Goal: Task Accomplishment & Management: Manage account settings

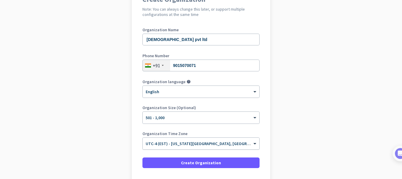
scroll to position [106, 0]
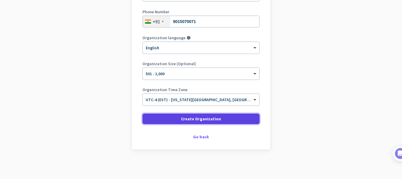
click at [185, 118] on span "Create Organization" at bounding box center [201, 119] width 40 height 6
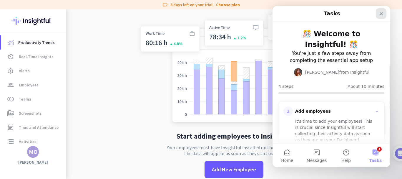
click at [381, 13] on icon "Close" at bounding box center [381, 13] width 5 height 5
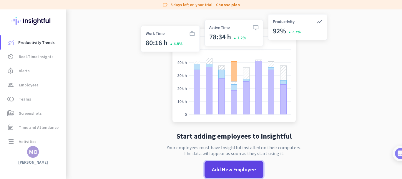
click at [226, 170] on span "Add New Employee" at bounding box center [234, 169] width 44 height 8
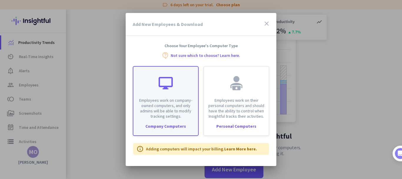
click at [173, 109] on p "Employees work on company-owned computers, and only admins will be able to modi…" at bounding box center [166, 107] width 58 height 21
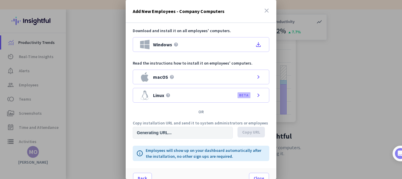
type input "[URL][DOMAIN_NAME]"
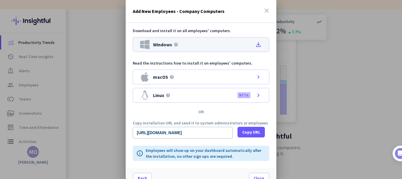
click at [255, 46] on icon "file_download" at bounding box center [258, 44] width 7 height 7
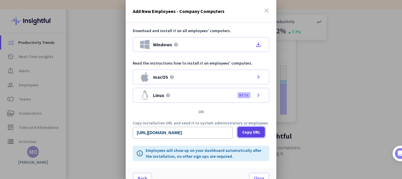
click at [248, 132] on span "Copy URL" at bounding box center [251, 132] width 18 height 6
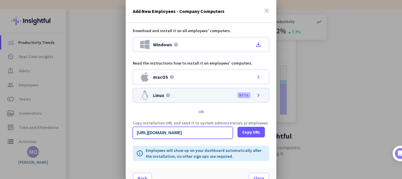
scroll to position [9, 0]
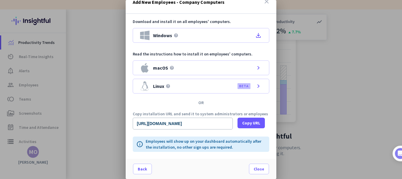
click at [263, 2] on icon "close" at bounding box center [266, 1] width 7 height 7
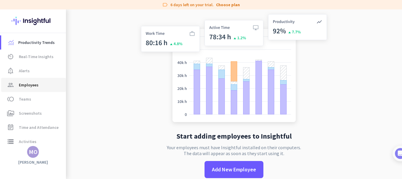
click at [29, 86] on span "Employees" at bounding box center [29, 84] width 20 height 7
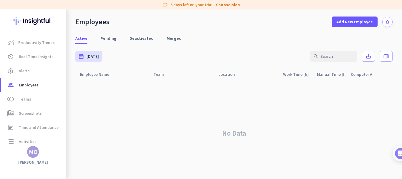
click at [32, 21] on img at bounding box center [32, 20] width 43 height 23
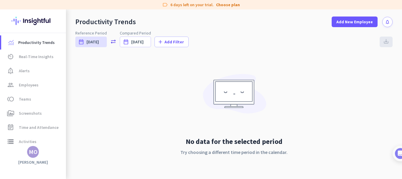
click at [34, 152] on div "MO" at bounding box center [33, 152] width 9 height 6
click at [157, 96] on div at bounding box center [201, 89] width 402 height 179
click at [32, 85] on span "Employees" at bounding box center [29, 84] width 20 height 7
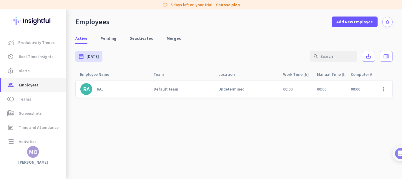
click at [26, 88] on span "Employees" at bounding box center [29, 84] width 20 height 7
click at [30, 85] on span "Employees" at bounding box center [29, 84] width 20 height 7
click at [40, 22] on img at bounding box center [32, 20] width 43 height 23
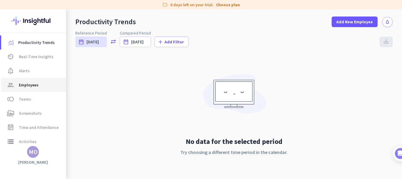
click at [28, 84] on span "Employees" at bounding box center [29, 84] width 20 height 7
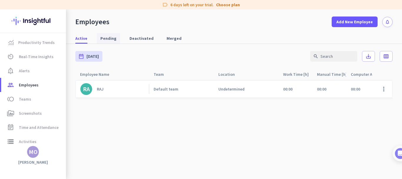
click at [105, 39] on span "Pending" at bounding box center [108, 38] width 16 height 6
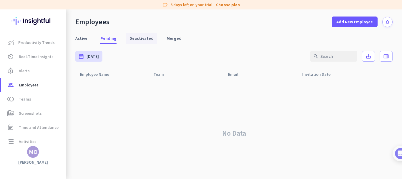
click at [130, 39] on span "Deactivated" at bounding box center [142, 38] width 24 height 6
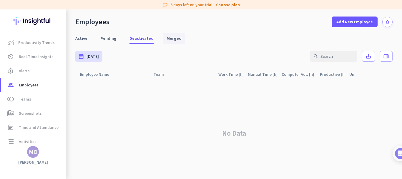
click at [167, 39] on span "Merged" at bounding box center [174, 38] width 15 height 6
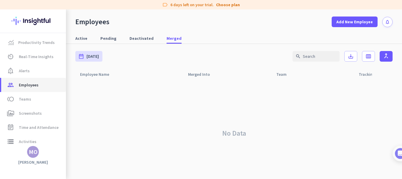
click at [35, 85] on span "Employees" at bounding box center [29, 84] width 20 height 7
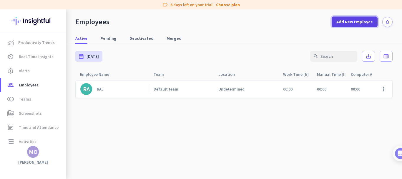
click at [350, 22] on span "Add New Employee" at bounding box center [355, 22] width 37 height 6
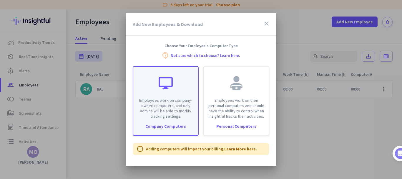
click at [170, 92] on div "Employees work on company-owned computers, and only admins will be able to modi…" at bounding box center [165, 93] width 65 height 52
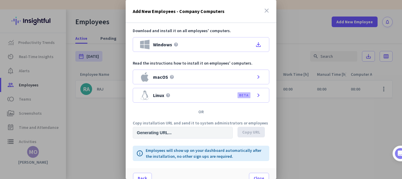
type input "[URL][DOMAIN_NAME]"
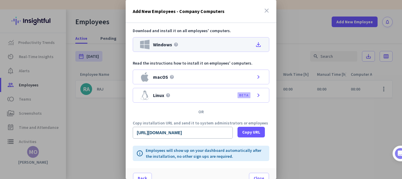
click at [256, 45] on icon "file_download" at bounding box center [258, 44] width 7 height 7
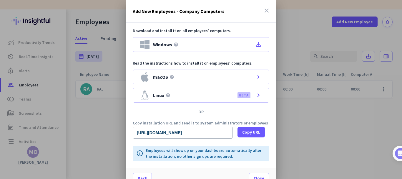
click at [264, 9] on icon "close" at bounding box center [266, 10] width 7 height 7
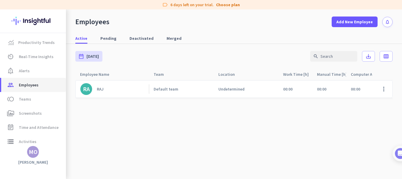
click at [26, 85] on span "Employees" at bounding box center [29, 84] width 20 height 7
click at [26, 84] on span "Employees" at bounding box center [29, 84] width 20 height 7
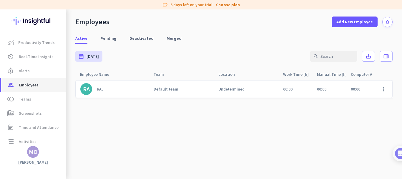
click at [26, 84] on span "Employees" at bounding box center [29, 84] width 20 height 7
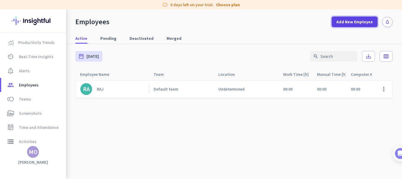
click at [337, 23] on span "Add New Employee" at bounding box center [355, 22] width 37 height 6
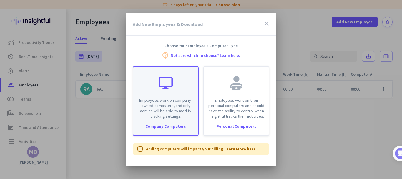
click at [167, 95] on div "Employees work on company-owned computers, and only admins will be able to modi…" at bounding box center [165, 93] width 65 height 52
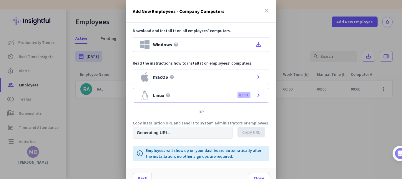
type input "[URL][DOMAIN_NAME]"
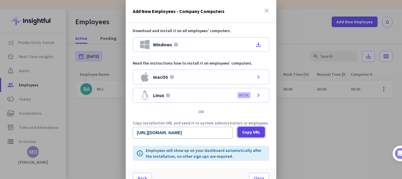
click at [251, 132] on span "Copy URL" at bounding box center [251, 132] width 18 height 6
click at [263, 11] on icon "close" at bounding box center [266, 10] width 7 height 7
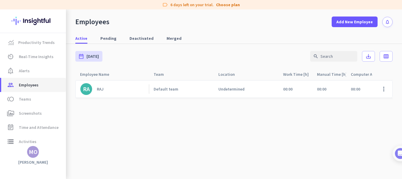
click at [32, 82] on span "Employees" at bounding box center [29, 84] width 20 height 7
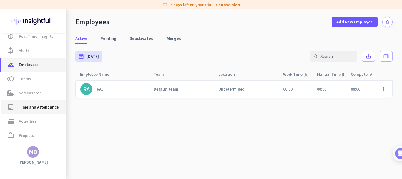
scroll to position [47, 0]
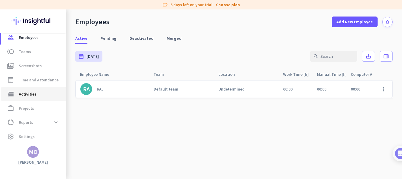
click at [25, 95] on span "Activities" at bounding box center [28, 93] width 18 height 7
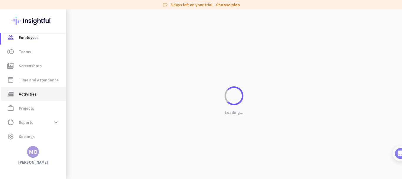
type input "[DATE]"
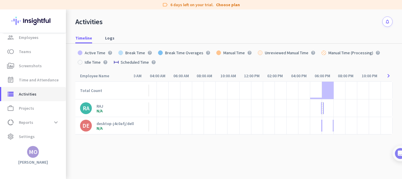
scroll to position [21, 0]
drag, startPoint x: 115, startPoint y: 123, endPoint x: 222, endPoint y: 124, distance: 106.6
click at [222, 124] on div at bounding box center [222, 125] width 12 height 18
click at [109, 123] on div "desktop-j4c0afj/dell" at bounding box center [115, 122] width 37 height 5
click at [109, 123] on div "Activities notifications Timeline Logs date_range [DATE] [DATE] add Add Filter …" at bounding box center [234, 93] width 336 height 169
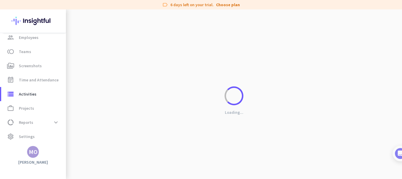
scroll to position [0, 44]
type input "[DATE] - [DATE]"
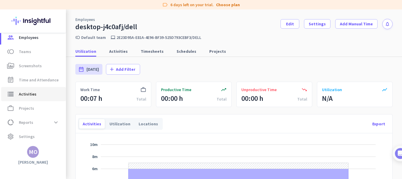
click at [30, 94] on span "Activities" at bounding box center [28, 93] width 18 height 7
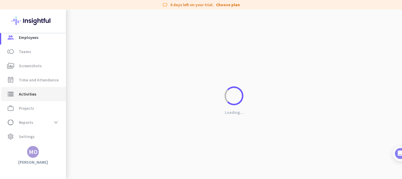
type input "[DATE]"
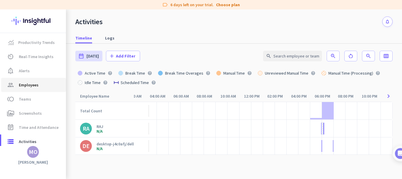
click at [33, 86] on span "Employees" at bounding box center [29, 84] width 20 height 7
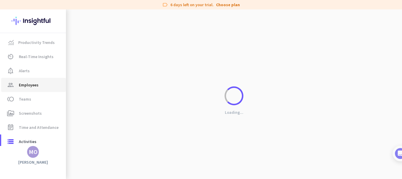
scroll to position [0, 44]
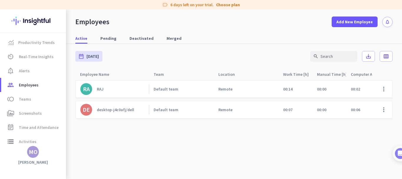
click at [100, 89] on div "RAJ" at bounding box center [100, 88] width 7 height 5
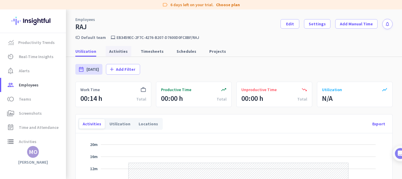
click at [113, 50] on span "Activities" at bounding box center [118, 51] width 19 height 6
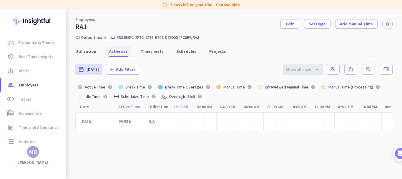
scroll to position [0, 75]
click at [152, 52] on span "Timesheets" at bounding box center [152, 51] width 23 height 6
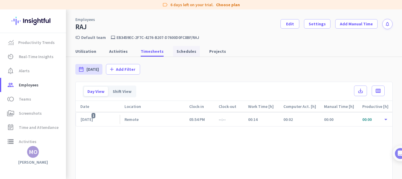
click at [186, 52] on span "Schedules" at bounding box center [187, 51] width 20 height 6
type input "[DATE] - [DATE]"
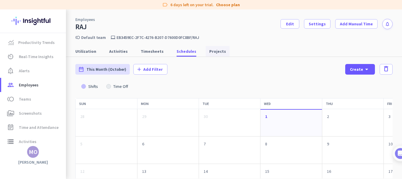
click at [213, 52] on span "Projects" at bounding box center [217, 51] width 17 height 6
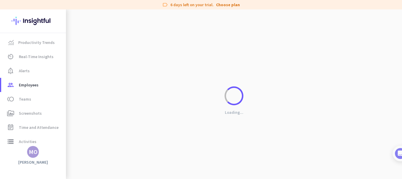
type input "[DATE] - [DATE]"
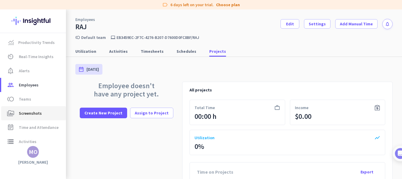
click at [29, 115] on span "Screenshots" at bounding box center [30, 113] width 23 height 7
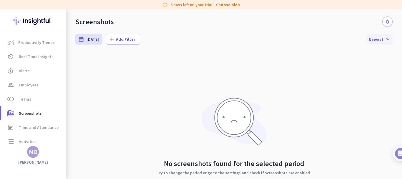
click at [385, 37] on icon "arrow_downward" at bounding box center [388, 38] width 6 height 5
click at [26, 69] on span "Alerts" at bounding box center [24, 70] width 11 height 7
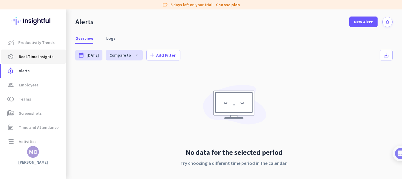
click at [45, 57] on span "Real-Time Insights" at bounding box center [36, 56] width 35 height 7
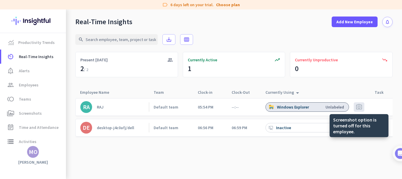
click at [359, 108] on span "photo_camera" at bounding box center [359, 106] width 7 height 7
click at [358, 106] on span "photo_camera" at bounding box center [359, 106] width 7 height 7
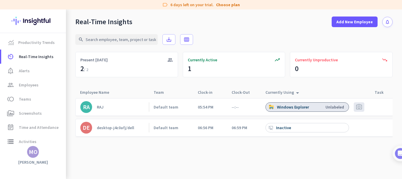
click at [359, 120] on div at bounding box center [359, 127] width 21 height 17
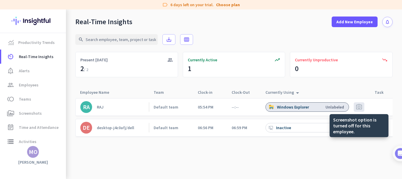
click at [361, 105] on span "photo_camera" at bounding box center [359, 106] width 7 height 7
drag, startPoint x: 361, startPoint y: 105, endPoint x: 357, endPoint y: 151, distance: 46.4
click at [357, 154] on cdk-virtual-scroll-viewport "[PERSON_NAME] Default team 05:54 PM --:-- Windows Explorer Unlabeled photo_came…" at bounding box center [233, 151] width 317 height 107
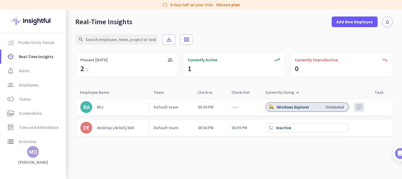
click at [344, 156] on cdk-virtual-scroll-viewport "[PERSON_NAME] Default team 05:54 PM --:-- Windows Explorer Unlabeled photo_came…" at bounding box center [233, 151] width 317 height 107
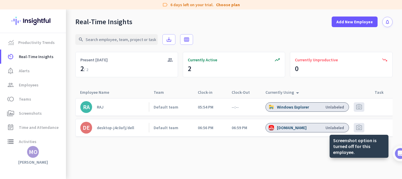
click at [358, 128] on span "photo_camera" at bounding box center [359, 127] width 7 height 7
drag, startPoint x: 358, startPoint y: 128, endPoint x: 293, endPoint y: 155, distance: 71.0
click at [293, 155] on cdk-virtual-scroll-viewport "[PERSON_NAME] Default team 05:54 PM --:-- Windows Explorer Unlabeled photo_came…" at bounding box center [233, 151] width 317 height 107
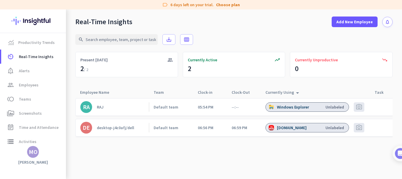
click at [131, 126] on div "desktop-j4c0afj/dell" at bounding box center [115, 127] width 37 height 5
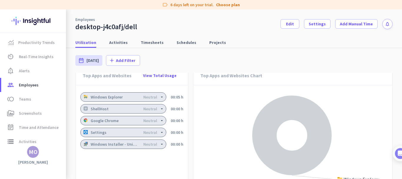
scroll to position [444, 0]
click at [160, 110] on icon "arrow_drop_down" at bounding box center [162, 109] width 5 height 5
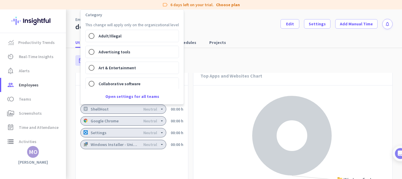
click at [158, 110] on div at bounding box center [201, 89] width 402 height 179
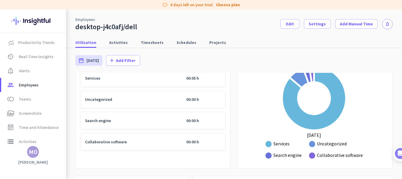
scroll to position [334, 0]
click at [318, 23] on span "Settings" at bounding box center [317, 24] width 17 height 6
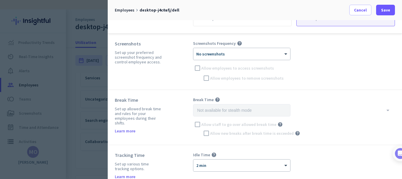
scroll to position [91, 0]
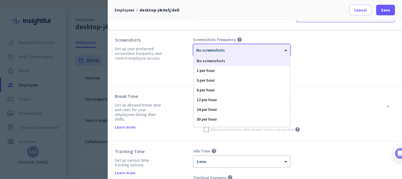
click at [278, 48] on div at bounding box center [241, 48] width 97 height 5
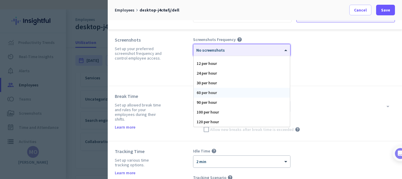
scroll to position [36, 0]
click at [219, 82] on div "30 per hour" at bounding box center [242, 83] width 96 height 10
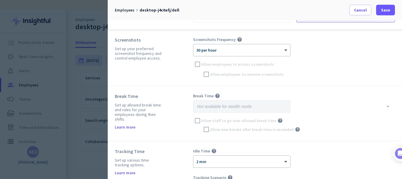
click at [199, 65] on div "Screenshots Frequency help × 30 per hour Allow employees to access screenshots …" at bounding box center [294, 58] width 202 height 42
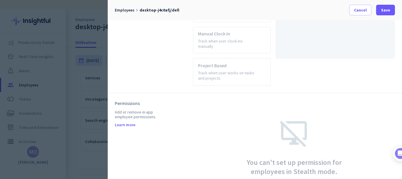
scroll to position [380, 0]
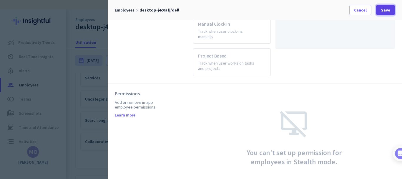
click at [381, 9] on span at bounding box center [385, 10] width 19 height 14
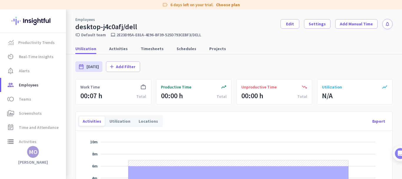
scroll to position [0, 0]
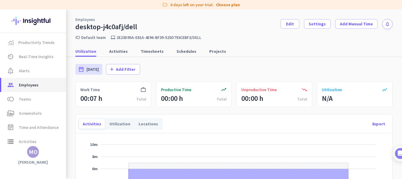
click at [40, 84] on span "group Employees" at bounding box center [33, 84] width 55 height 7
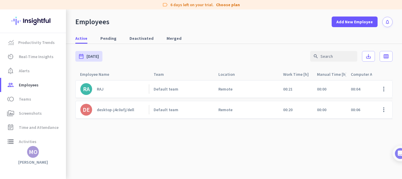
click at [100, 89] on div "RAJ" at bounding box center [100, 88] width 7 height 5
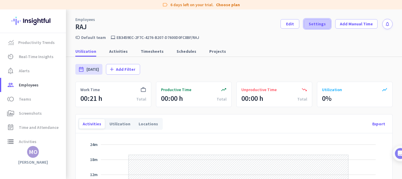
click at [317, 25] on span "Settings" at bounding box center [317, 24] width 17 height 6
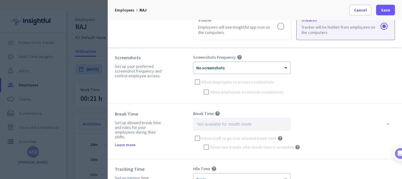
scroll to position [73, 0]
click at [280, 67] on div at bounding box center [241, 65] width 97 height 5
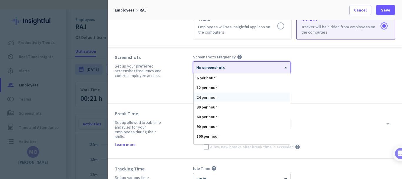
scroll to position [36, 0]
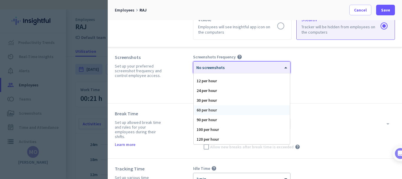
click at [229, 111] on div "60 per hour" at bounding box center [242, 110] width 96 height 10
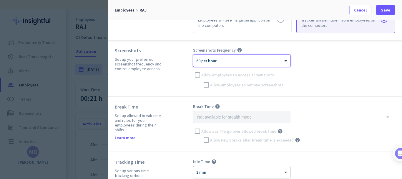
scroll to position [77, 0]
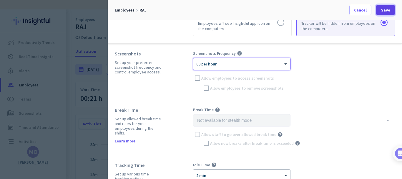
click at [391, 12] on span at bounding box center [385, 10] width 19 height 14
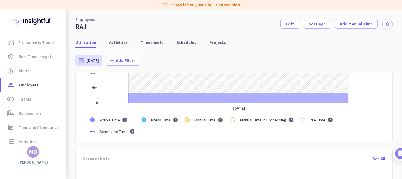
scroll to position [0, 0]
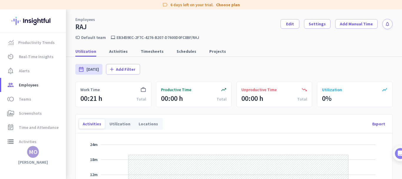
click at [30, 20] on img at bounding box center [32, 20] width 43 height 23
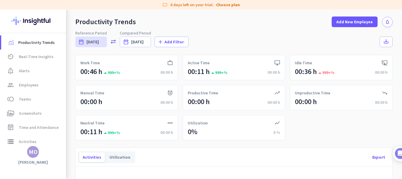
click at [41, 21] on img at bounding box center [32, 20] width 43 height 23
click at [30, 43] on span "Productivity Trends" at bounding box center [36, 42] width 37 height 7
click at [16, 58] on span "av_timer Real-Time Insights" at bounding box center [33, 56] width 55 height 7
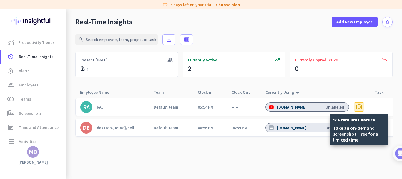
click at [361, 107] on span "photo_camera" at bounding box center [359, 106] width 7 height 7
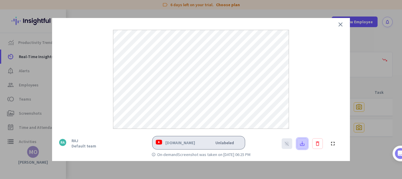
click at [304, 139] on span at bounding box center [302, 143] width 10 height 14
click at [342, 24] on icon "close" at bounding box center [340, 24] width 7 height 7
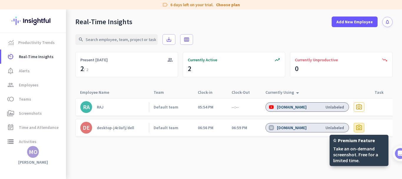
click at [359, 127] on span "photo_camera" at bounding box center [359, 127] width 7 height 7
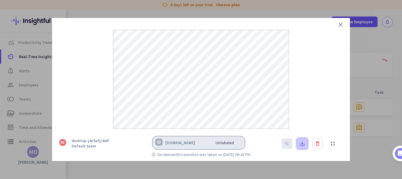
click at [302, 143] on icon "save_alt" at bounding box center [302, 143] width 6 height 6
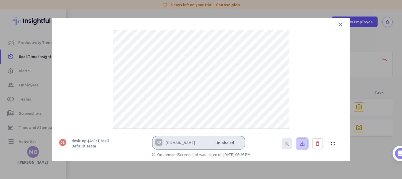
click at [302, 143] on icon "save_alt" at bounding box center [302, 143] width 6 height 6
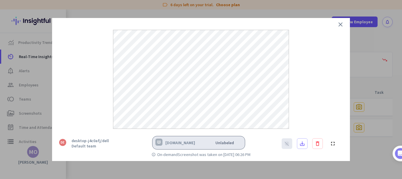
click at [319, 74] on div at bounding box center [201, 73] width 298 height 111
click at [340, 22] on icon "close" at bounding box center [340, 24] width 7 height 7
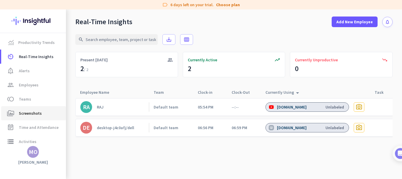
click at [39, 113] on span "Screenshots" at bounding box center [30, 113] width 23 height 7
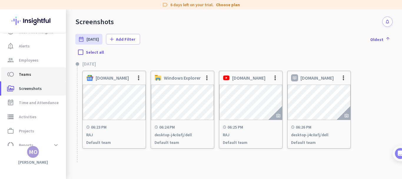
scroll to position [47, 0]
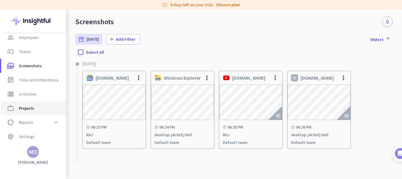
click at [32, 105] on span "Projects" at bounding box center [26, 108] width 15 height 7
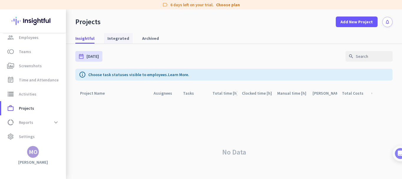
click at [111, 39] on span "Integrated" at bounding box center [118, 38] width 22 height 6
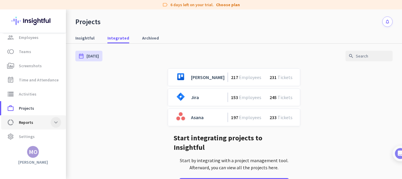
click at [58, 122] on span at bounding box center [56, 122] width 11 height 11
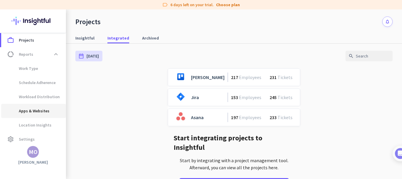
scroll to position [118, 0]
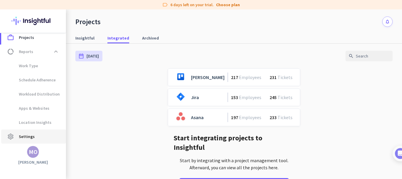
click at [28, 138] on span "Settings" at bounding box center [27, 136] width 16 height 7
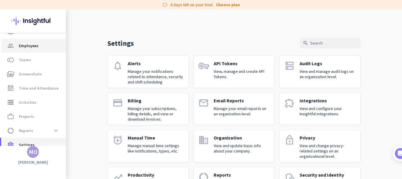
scroll to position [39, 0]
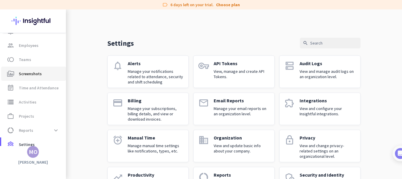
click at [37, 74] on span "Screenshots" at bounding box center [30, 73] width 23 height 7
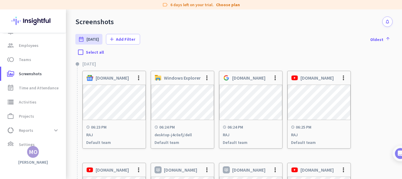
click at [228, 31] on div "date_range [DATE] [DATE] - [DATE] add Add Filter Oldest arrow_upward" at bounding box center [233, 39] width 317 height 25
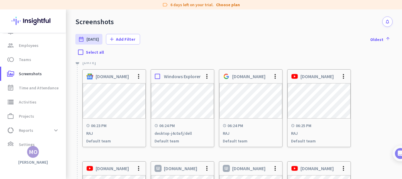
scroll to position [1, 0]
click at [28, 19] on img at bounding box center [32, 20] width 43 height 23
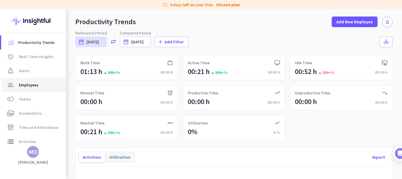
click at [30, 85] on span "Employees" at bounding box center [29, 84] width 20 height 7
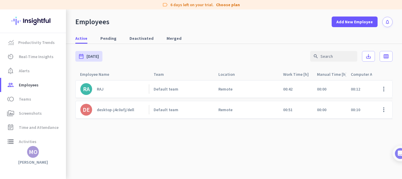
click at [98, 87] on div "RAJ" at bounding box center [100, 88] width 7 height 5
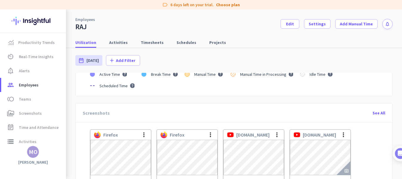
scroll to position [148, 0]
click at [31, 86] on span "Employees" at bounding box center [29, 84] width 20 height 7
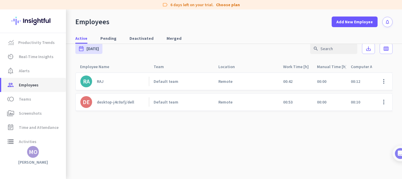
scroll to position [8, 0]
click at [116, 99] on div "desktop-j4c0afj/dell" at bounding box center [115, 101] width 37 height 5
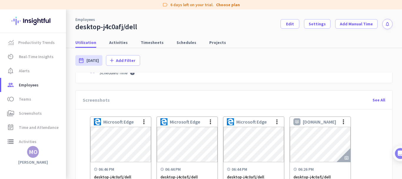
scroll to position [160, 0]
click at [374, 99] on div "See All" at bounding box center [379, 100] width 22 height 14
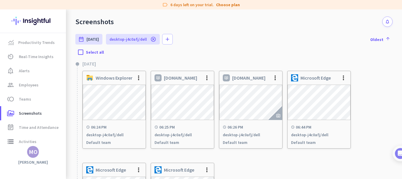
click at [39, 21] on img at bounding box center [32, 20] width 43 height 23
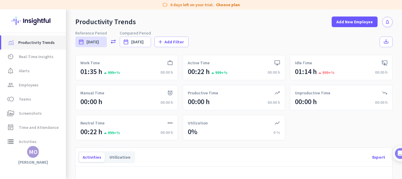
click at [36, 46] on link "Productivity Trends" at bounding box center [33, 42] width 65 height 14
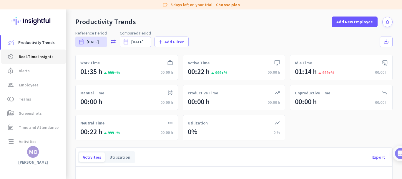
click at [37, 57] on span "Real-Time Insights" at bounding box center [36, 56] width 35 height 7
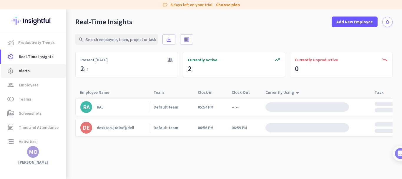
click at [26, 74] on span "Alerts" at bounding box center [24, 70] width 11 height 7
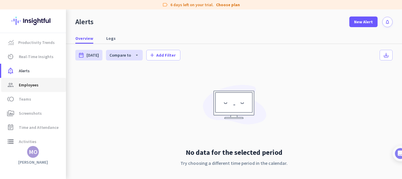
click at [32, 87] on span "Employees" at bounding box center [29, 84] width 20 height 7
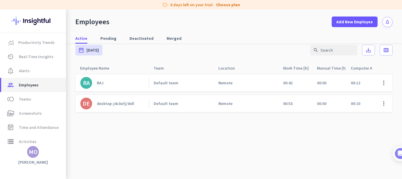
scroll to position [8, 0]
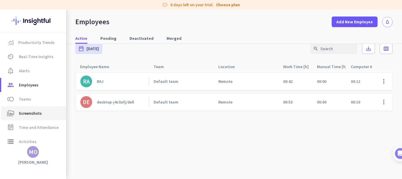
click at [30, 113] on span "Screenshots" at bounding box center [30, 113] width 23 height 7
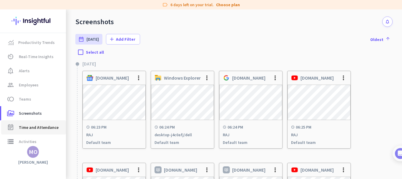
click at [27, 130] on span "Time and Attendance" at bounding box center [39, 127] width 40 height 7
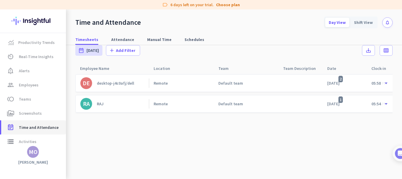
scroll to position [9, 0]
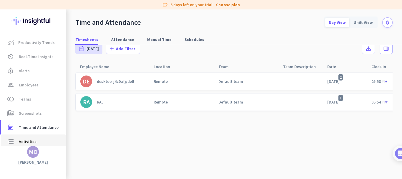
click at [23, 142] on span "Activities" at bounding box center [28, 141] width 18 height 7
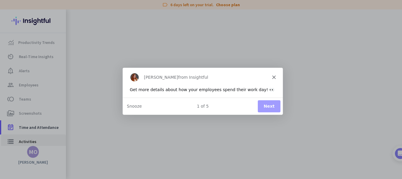
type input "[DATE]"
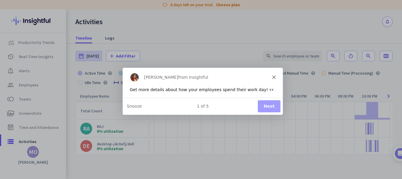
scroll to position [0, 49]
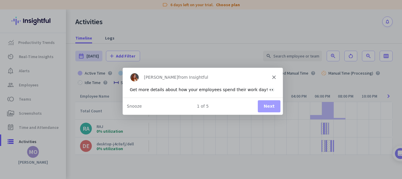
click at [274, 76] on polygon "Close" at bounding box center [274, 77] width 4 height 4
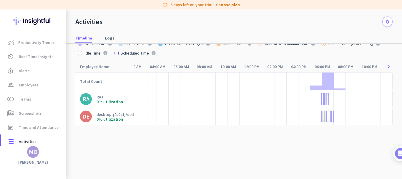
scroll to position [29, 0]
click at [110, 36] on span "Logs" at bounding box center [109, 38] width 9 height 6
type input "[DATE] - [DATE]"
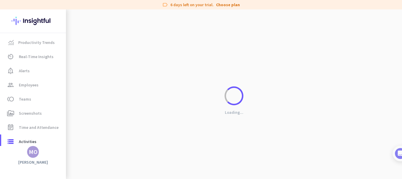
scroll to position [0, 44]
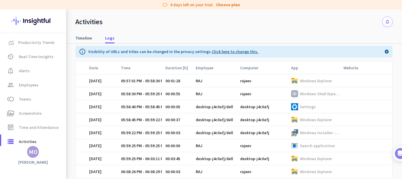
click at [228, 53] on link "Click here to change this." at bounding box center [235, 51] width 47 height 5
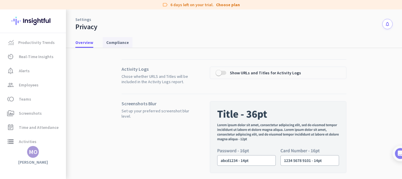
click at [117, 42] on span "Compliance" at bounding box center [117, 42] width 23 height 6
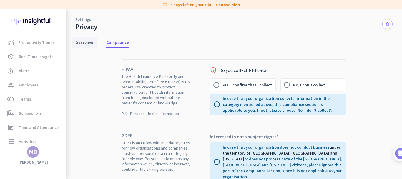
click at [86, 43] on span "Overview" at bounding box center [84, 42] width 18 height 6
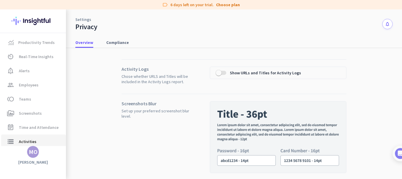
click at [22, 139] on span "Activities" at bounding box center [28, 141] width 18 height 7
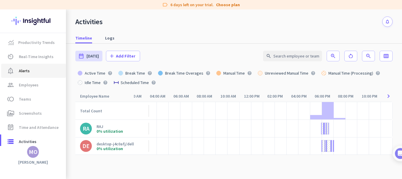
click at [26, 69] on span "Alerts" at bounding box center [24, 70] width 11 height 7
type input "[DATE] - [DATE]"
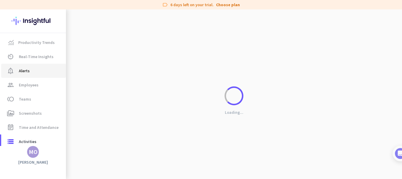
scroll to position [0, 44]
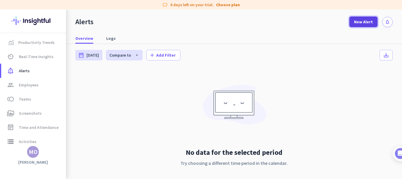
click at [354, 21] on span "New Alert" at bounding box center [363, 22] width 19 height 6
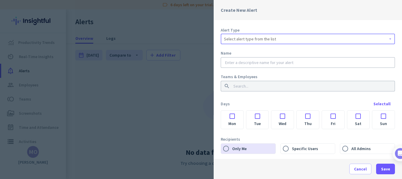
click at [338, 39] on div "Select alert type from the list" at bounding box center [308, 38] width 168 height 7
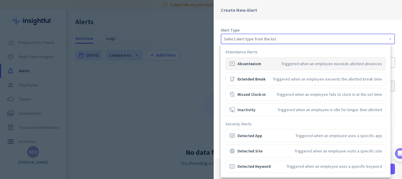
click at [188, 68] on div at bounding box center [201, 89] width 402 height 179
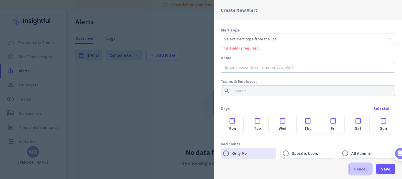
click at [357, 166] on span "Cancel" at bounding box center [360, 169] width 13 height 6
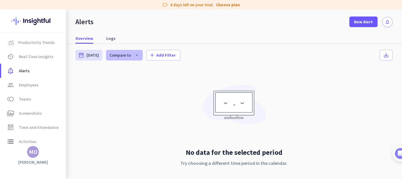
click at [131, 54] on icon "arrow_drop_down" at bounding box center [135, 55] width 8 height 5
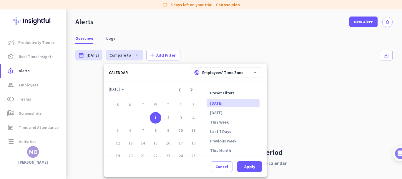
click at [325, 79] on div at bounding box center [201, 89] width 402 height 179
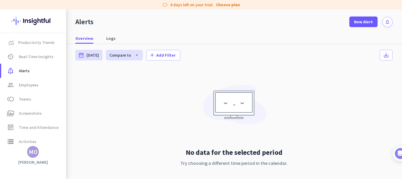
scroll to position [22, 0]
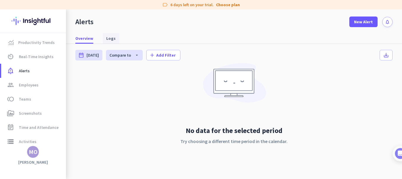
click at [111, 38] on span "Logs" at bounding box center [110, 38] width 9 height 6
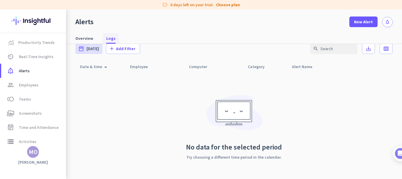
scroll to position [8, 0]
click at [28, 99] on span "Teams" at bounding box center [25, 98] width 12 height 7
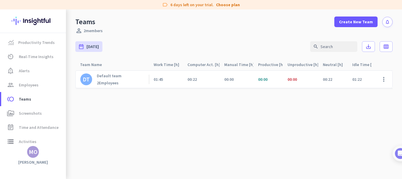
click at [102, 80] on div "Default team 2 Employees" at bounding box center [109, 79] width 25 height 12
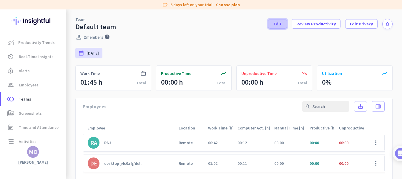
click at [275, 21] on span "Edit" at bounding box center [278, 24] width 8 height 6
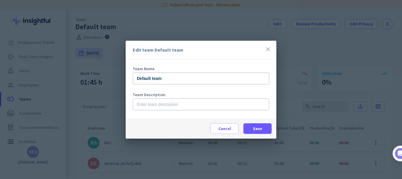
click at [266, 52] on icon "close" at bounding box center [268, 49] width 7 height 7
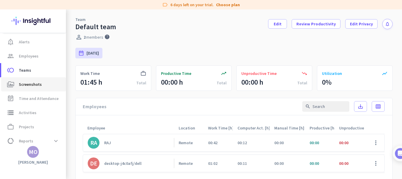
scroll to position [47, 0]
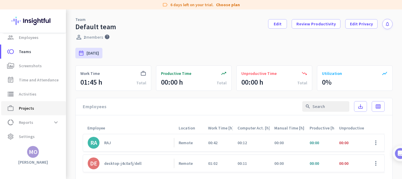
click at [33, 110] on span "work_outline Projects" at bounding box center [33, 108] width 55 height 7
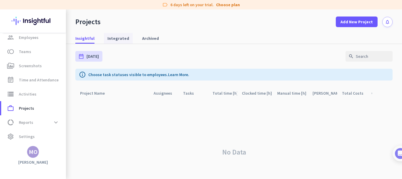
click at [115, 37] on span "Integrated" at bounding box center [118, 38] width 22 height 6
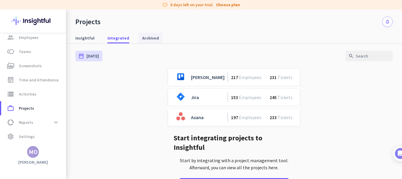
click at [151, 36] on span "Archived" at bounding box center [150, 38] width 17 height 6
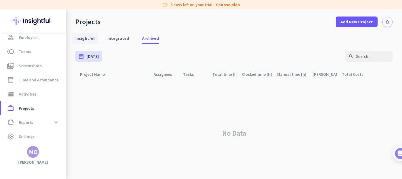
click at [87, 39] on span "Insightful" at bounding box center [84, 38] width 19 height 6
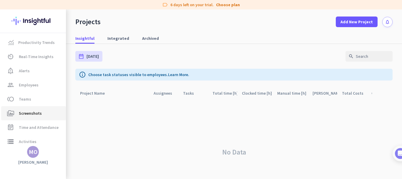
click at [29, 116] on span "Screenshots" at bounding box center [30, 113] width 23 height 7
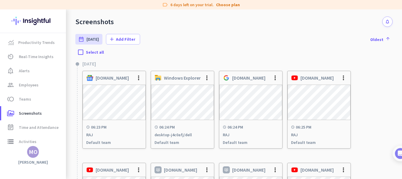
click at [35, 17] on img at bounding box center [32, 20] width 43 height 23
